Goal: Obtain resource: Obtain resource

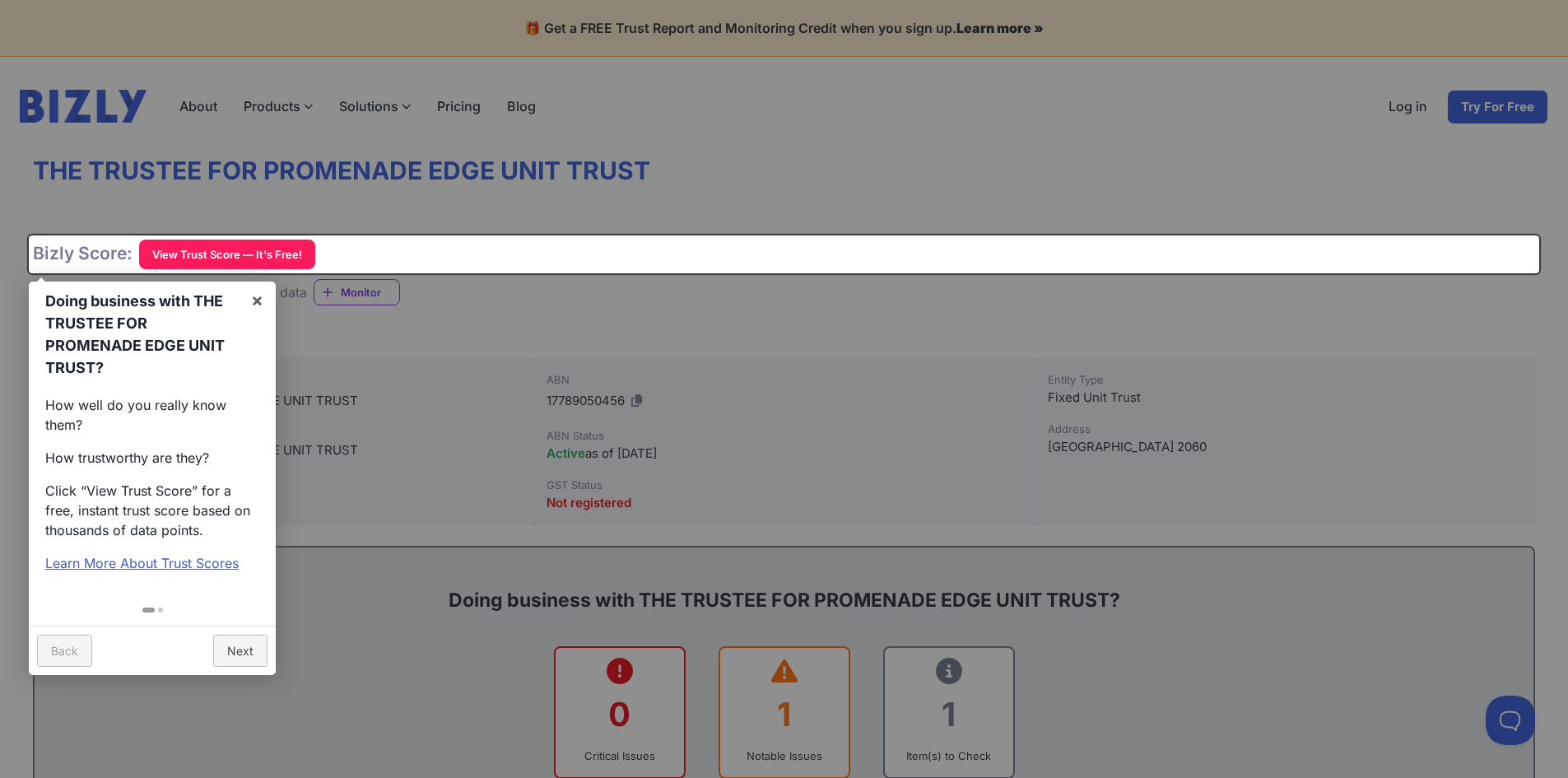
click at [253, 258] on div "Doing business with THE TRUSTEE FOR PROMENADE EDGE UNIT TRUST? × How well do yo…" at bounding box center [784, 254] width 1510 height 38
click at [258, 297] on link "×" at bounding box center [257, 300] width 37 height 37
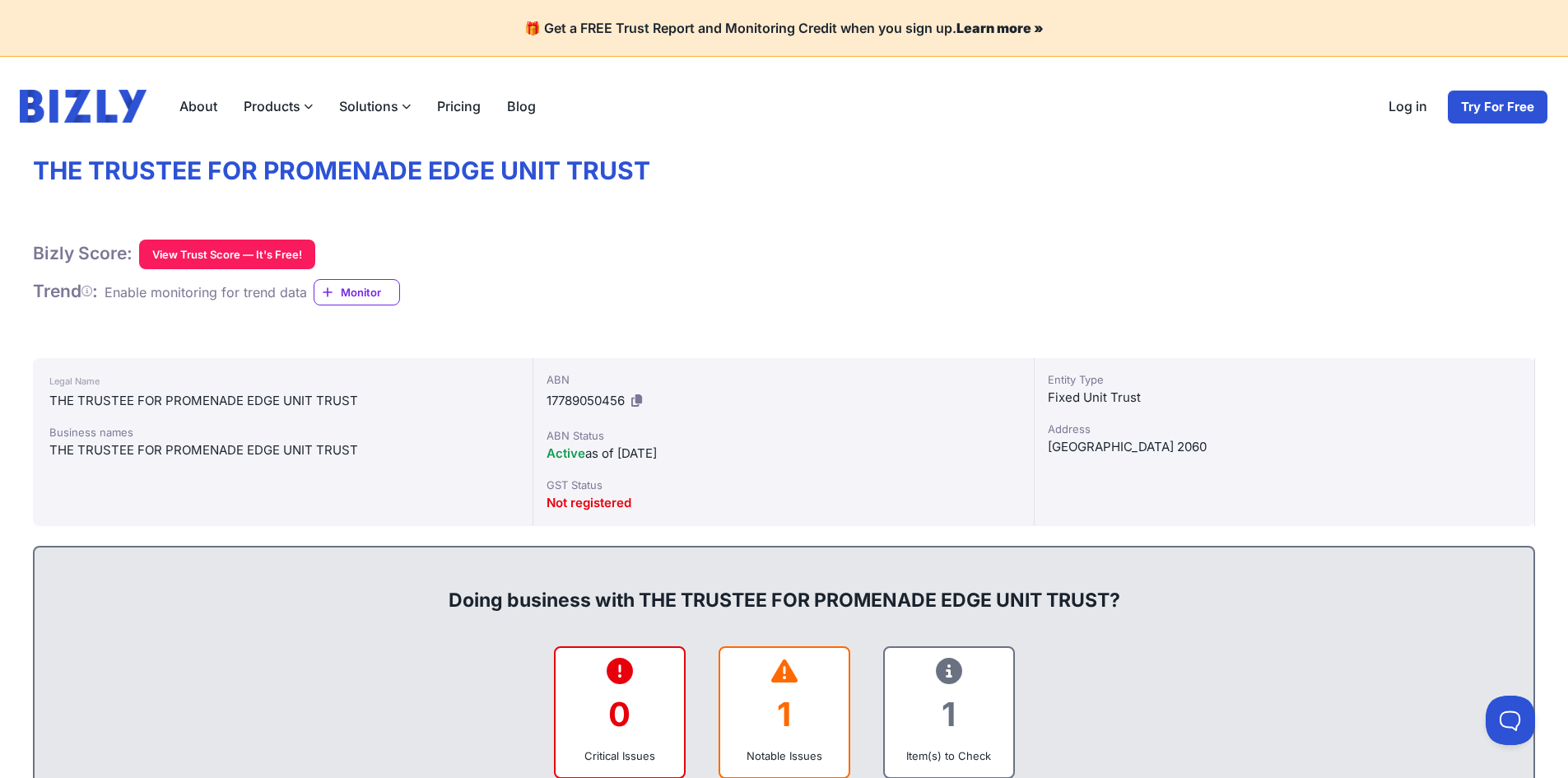
click at [248, 251] on button "View Trust Score — It's Free!" at bounding box center [227, 254] width 176 height 30
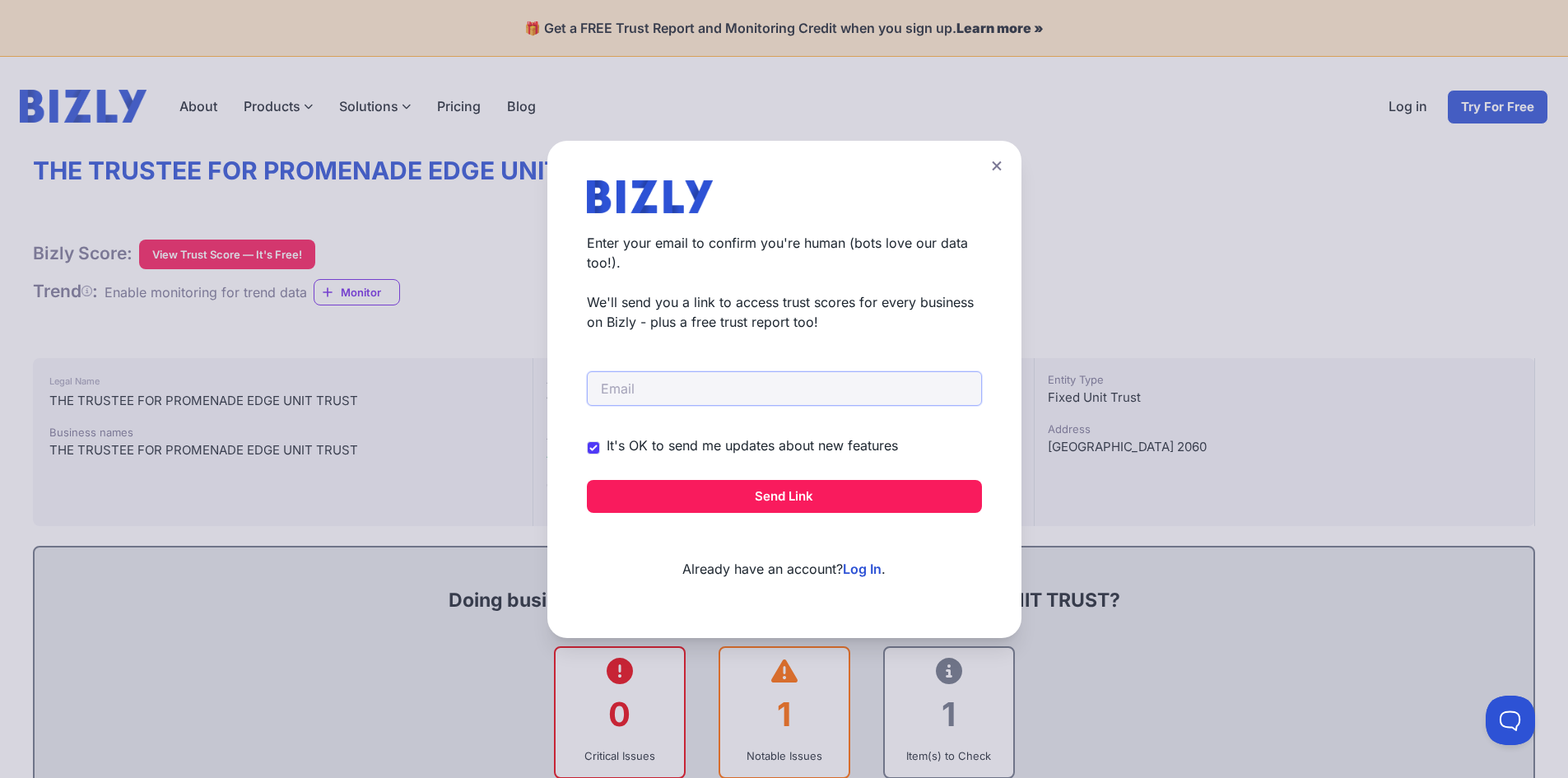
click at [705, 393] on input "email" at bounding box center [784, 388] width 395 height 34
type input "[EMAIL_ADDRESS][DOMAIN_NAME]"
click at [773, 499] on button "Send Link" at bounding box center [784, 497] width 395 height 33
click at [770, 497] on button "Send Link" at bounding box center [784, 497] width 395 height 33
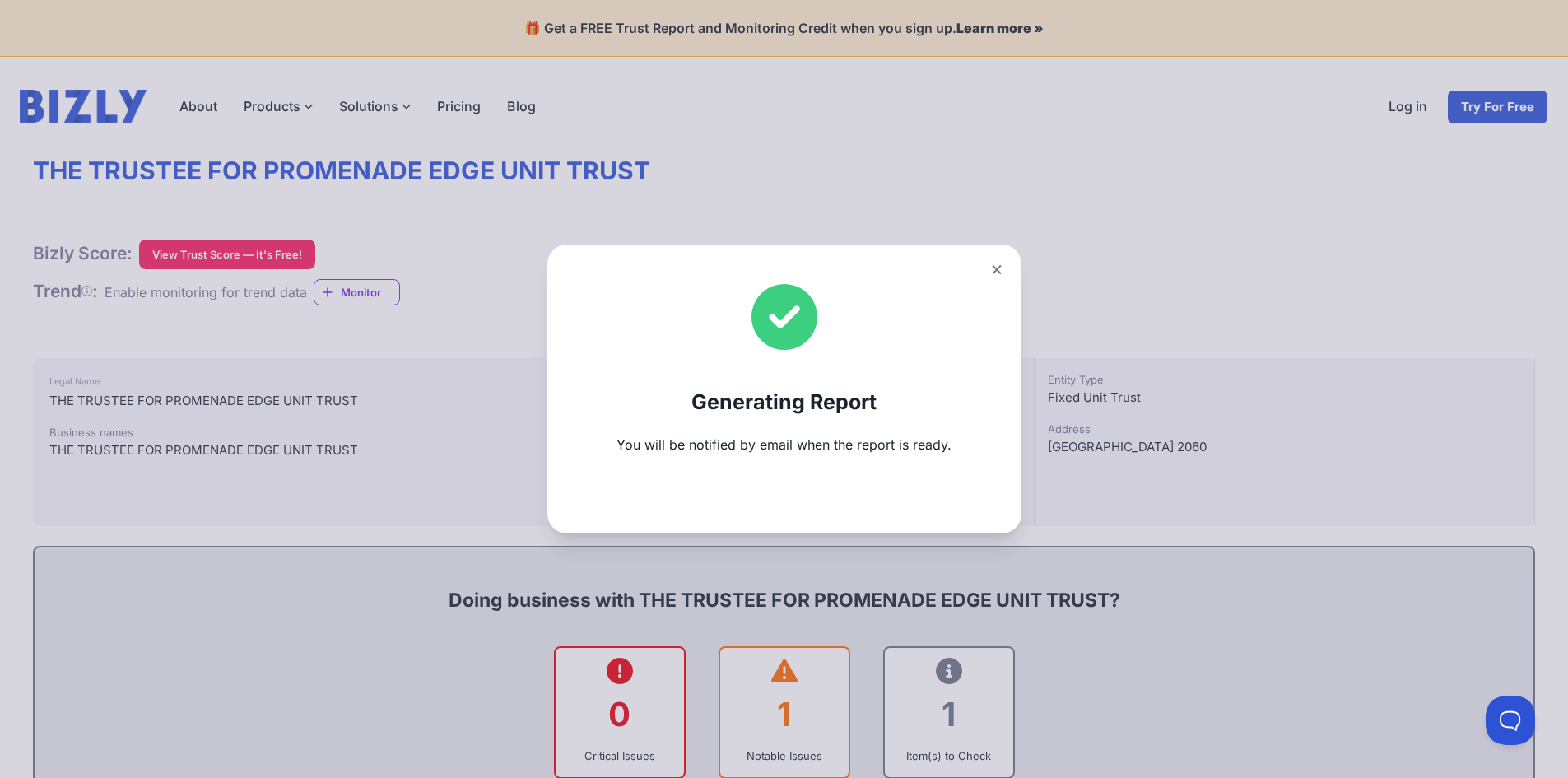
click at [1000, 268] on icon at bounding box center [996, 270] width 10 height 11
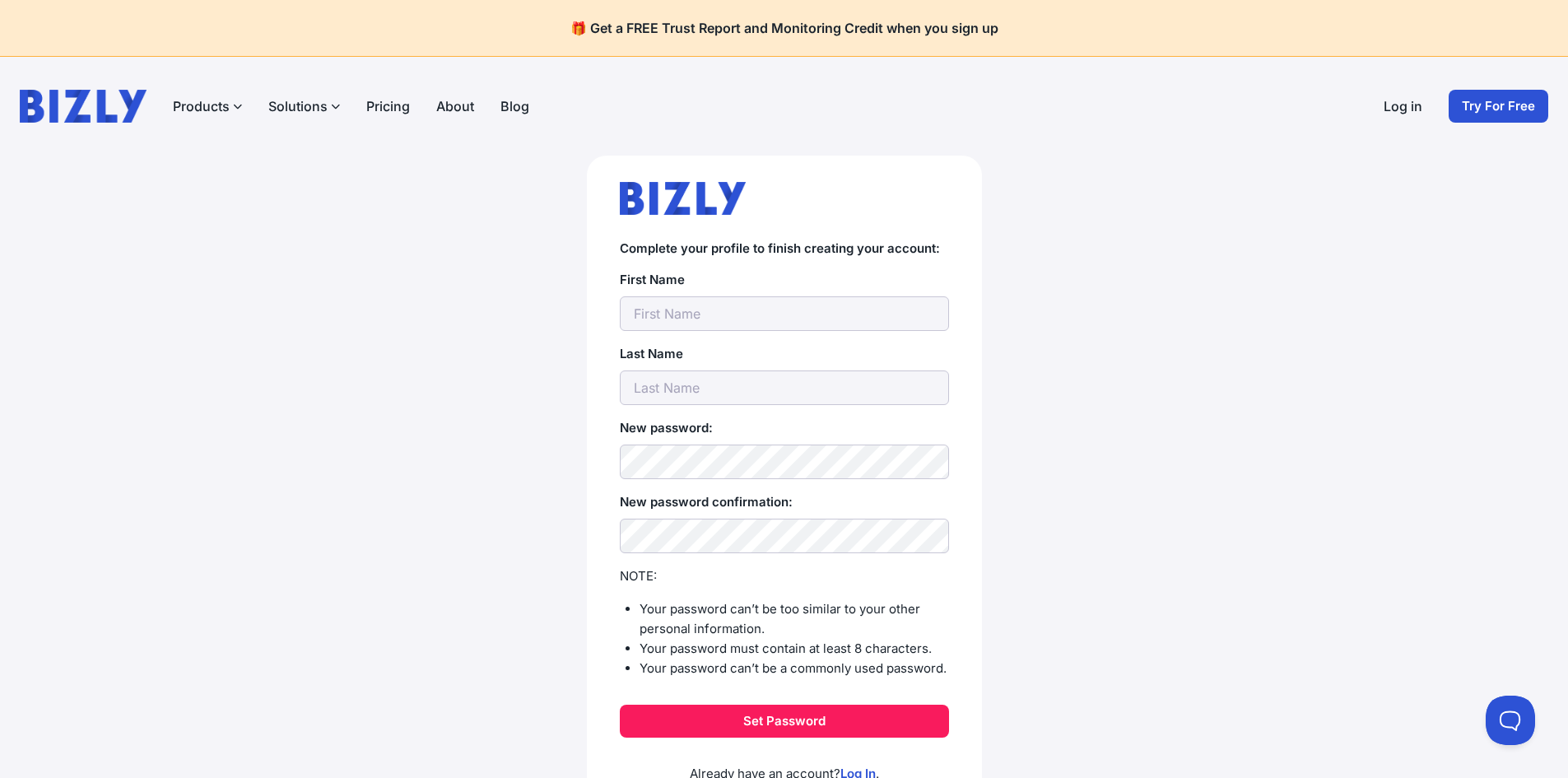
click at [693, 302] on input "text" at bounding box center [785, 313] width 329 height 34
type input "admin@cairnselectricalservices.com.au"
click at [792, 727] on button "Set Password" at bounding box center [785, 721] width 329 height 33
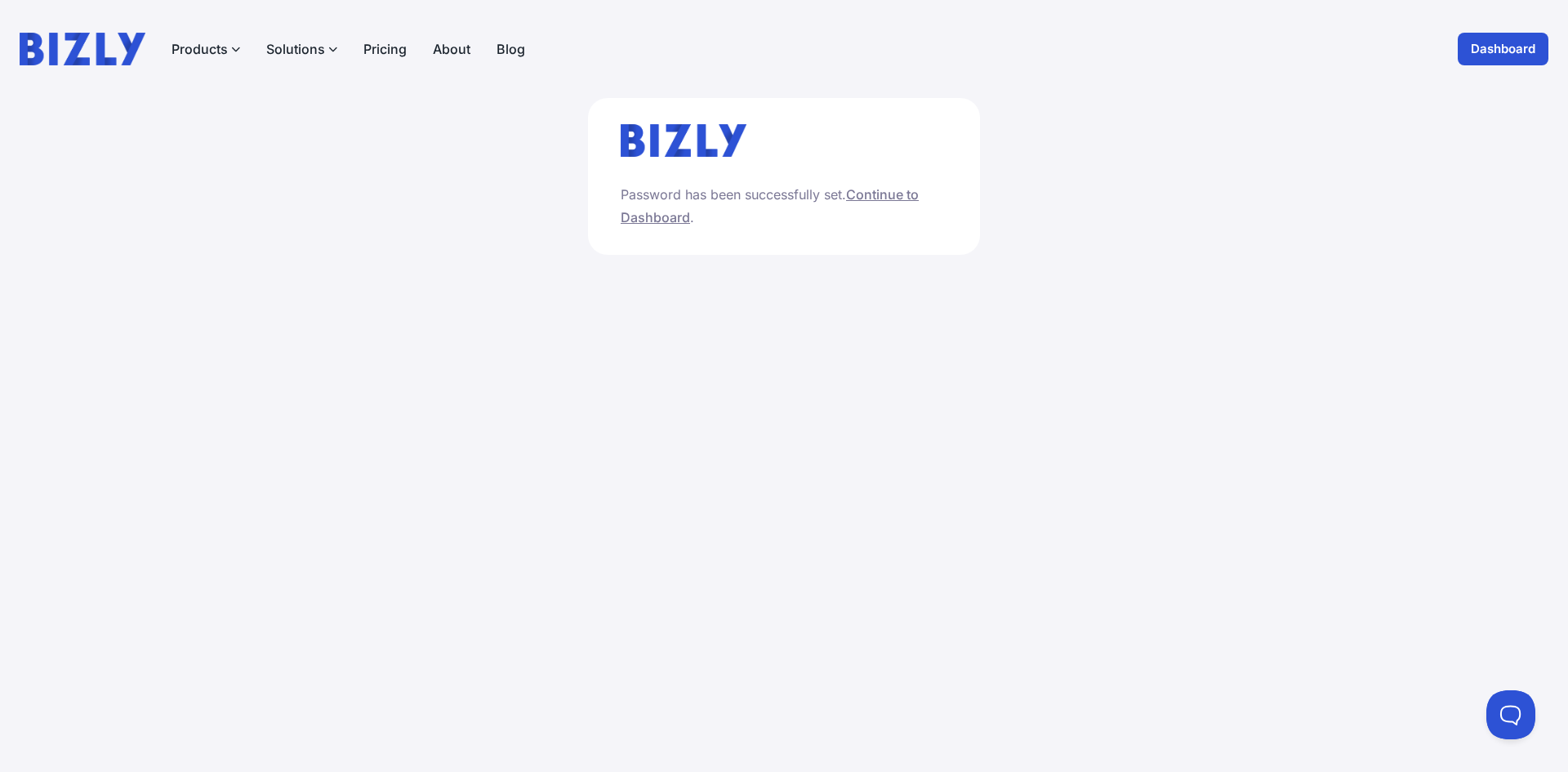
click at [654, 223] on link "Continue to Dashboard" at bounding box center [769, 205] width 298 height 39
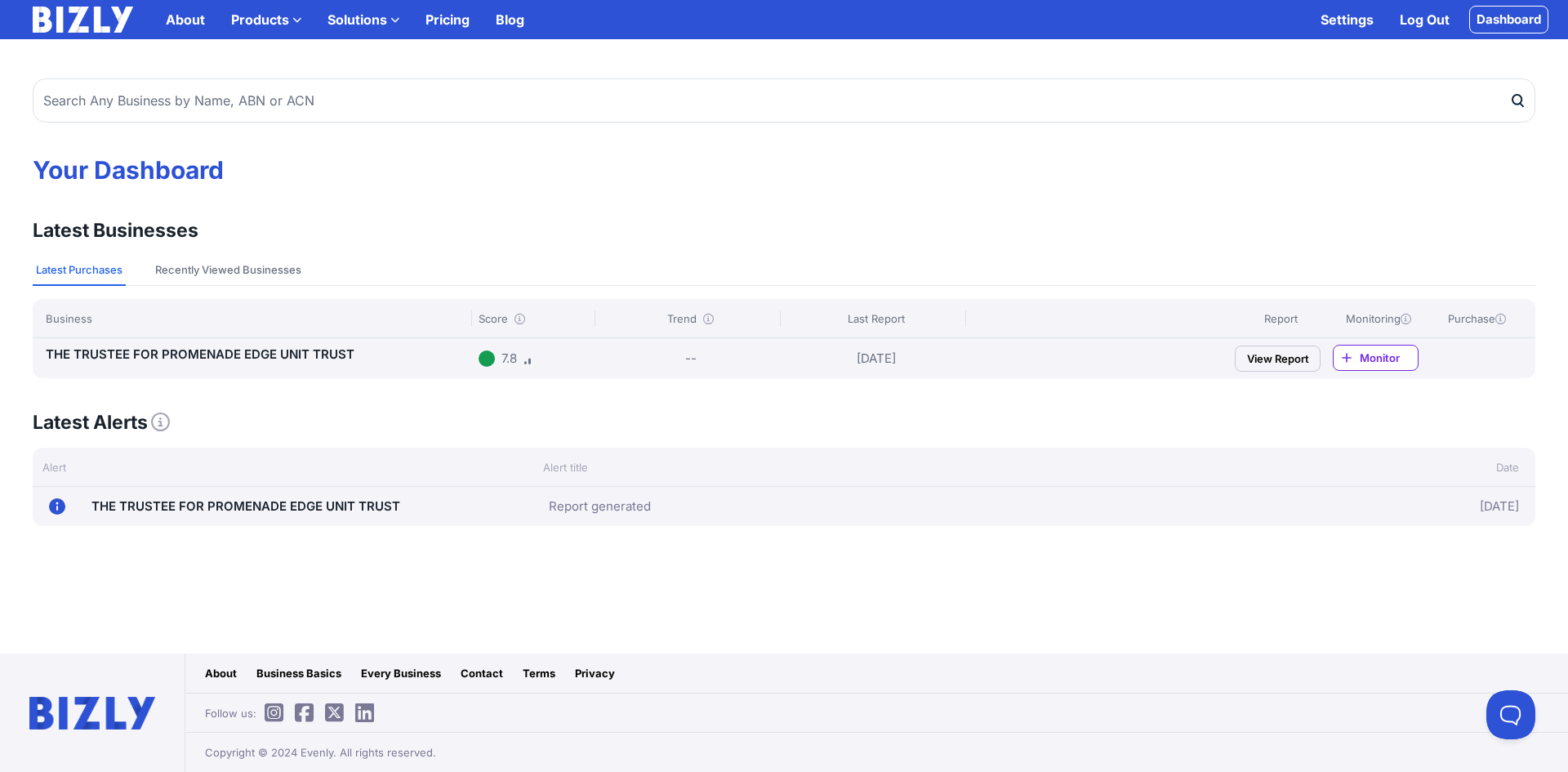
click at [1266, 358] on link "View Report" at bounding box center [1278, 358] width 86 height 26
